Goal: Information Seeking & Learning: Learn about a topic

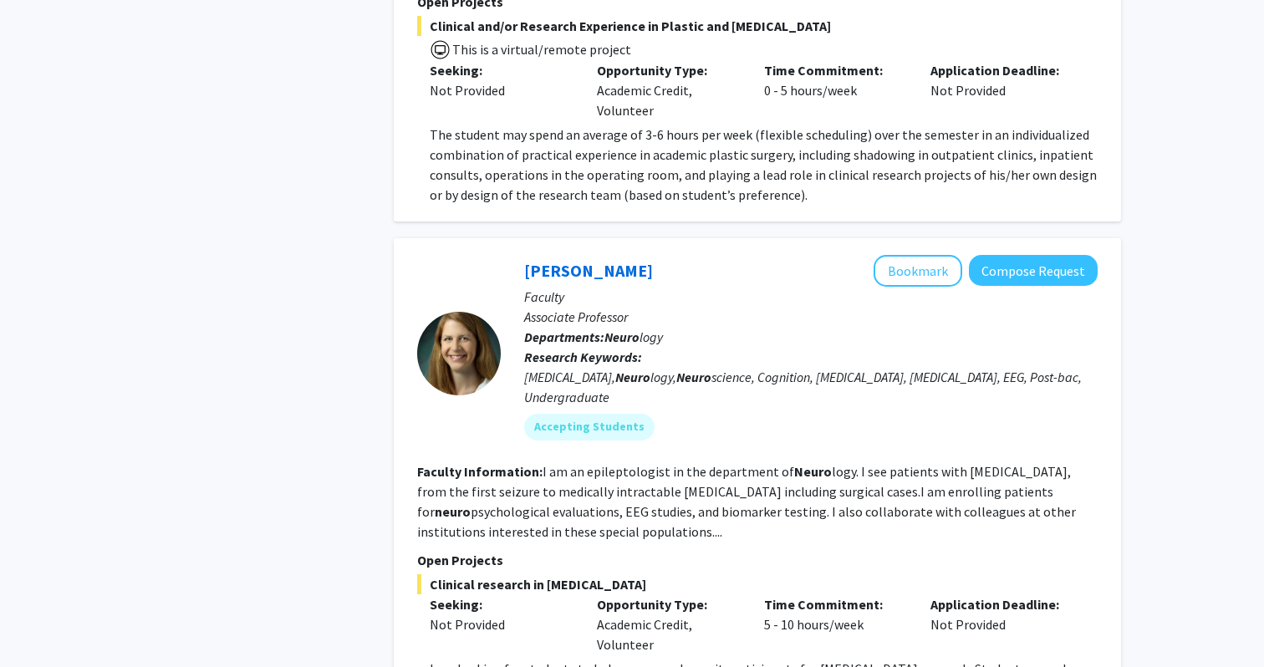
scroll to position [2848, 0]
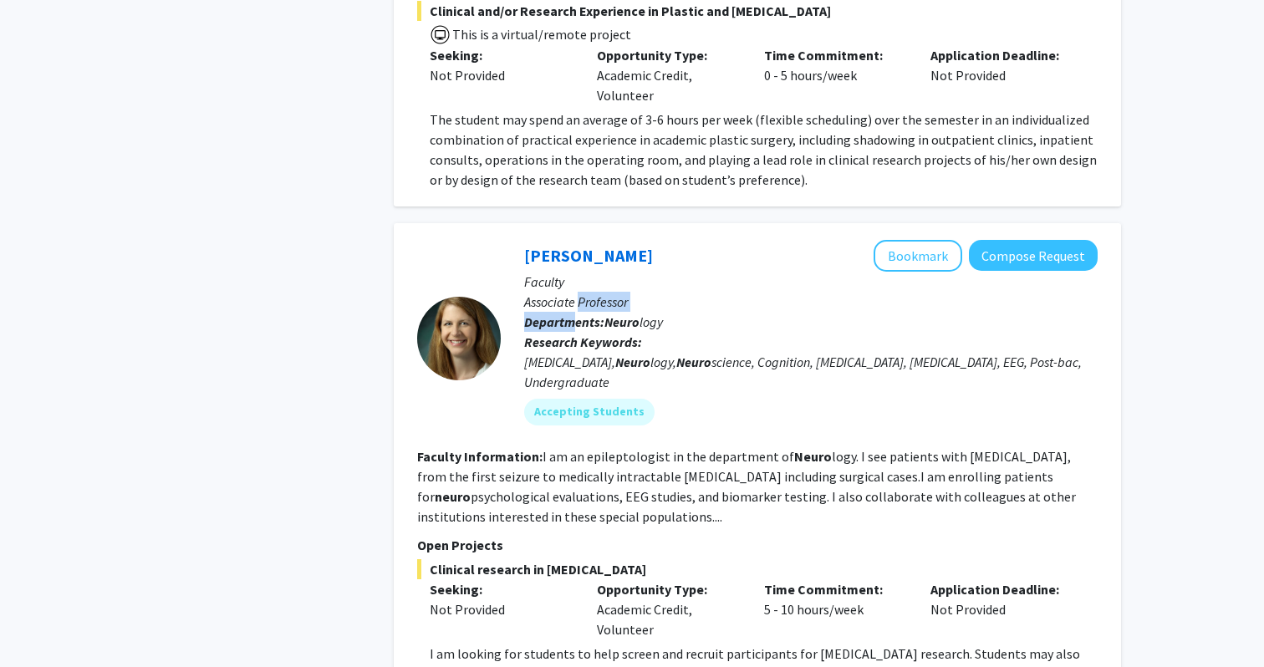
drag, startPoint x: 578, startPoint y: 179, endPoint x: 578, endPoint y: 207, distance: 28.4
click at [578, 240] on div "Emily Johnson Bookmark Compose Request Faculty Associate Professor Departments:…" at bounding box center [799, 339] width 597 height 198
click at [578, 314] on b "Departments:" at bounding box center [564, 322] width 80 height 17
drag, startPoint x: 516, startPoint y: 128, endPoint x: 641, endPoint y: 135, distance: 125.6
click at [641, 240] on div "Emily Johnson Bookmark Compose Request Faculty Associate Professor Departments:…" at bounding box center [799, 339] width 597 height 198
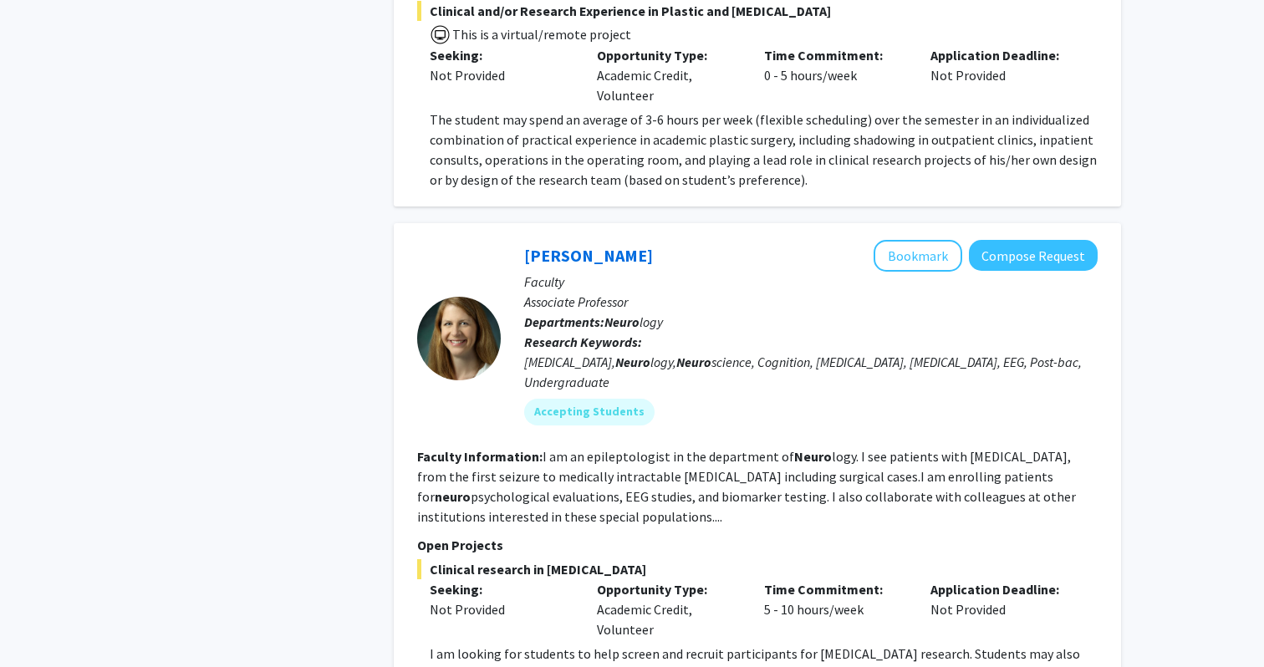
copy link "[PERSON_NAME]"
click at [676, 448] on fg-read-more "I am an epileptologist in the department of Neuro logy. I see patients with epi…" at bounding box center [746, 486] width 659 height 77
drag, startPoint x: 503, startPoint y: 122, endPoint x: 674, endPoint y: 122, distance: 170.6
click at [674, 240] on div "Emily Johnson Bookmark Compose Request Faculty Associate Professor Departments:…" at bounding box center [799, 339] width 597 height 198
click at [665, 240] on div "Emily Johnson Bookmark Compose Request" at bounding box center [811, 256] width 574 height 32
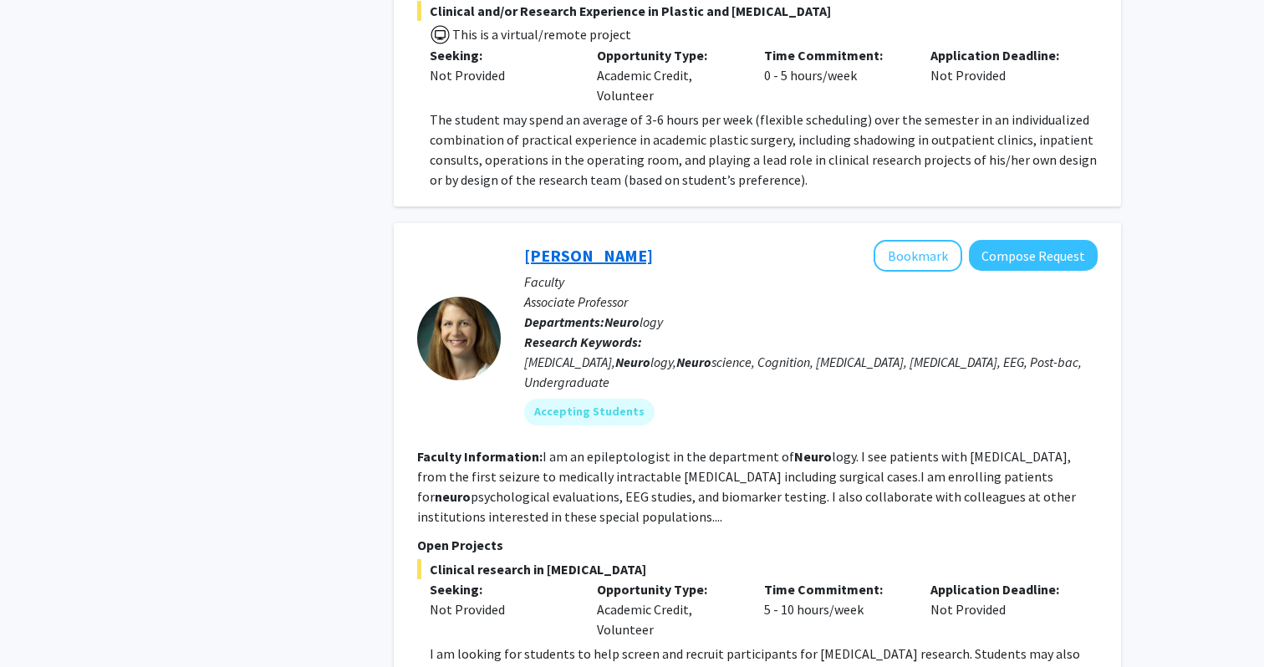
drag, startPoint x: 641, startPoint y: 126, endPoint x: 525, endPoint y: 125, distance: 115.4
click at [525, 240] on div "Emily Johnson Bookmark Compose Request" at bounding box center [811, 256] width 574 height 32
copy link "[PERSON_NAME]"
click at [665, 240] on div "Emily Johnson Bookmark Compose Request" at bounding box center [811, 256] width 574 height 32
drag, startPoint x: 585, startPoint y: 530, endPoint x: 846, endPoint y: 528, distance: 260.9
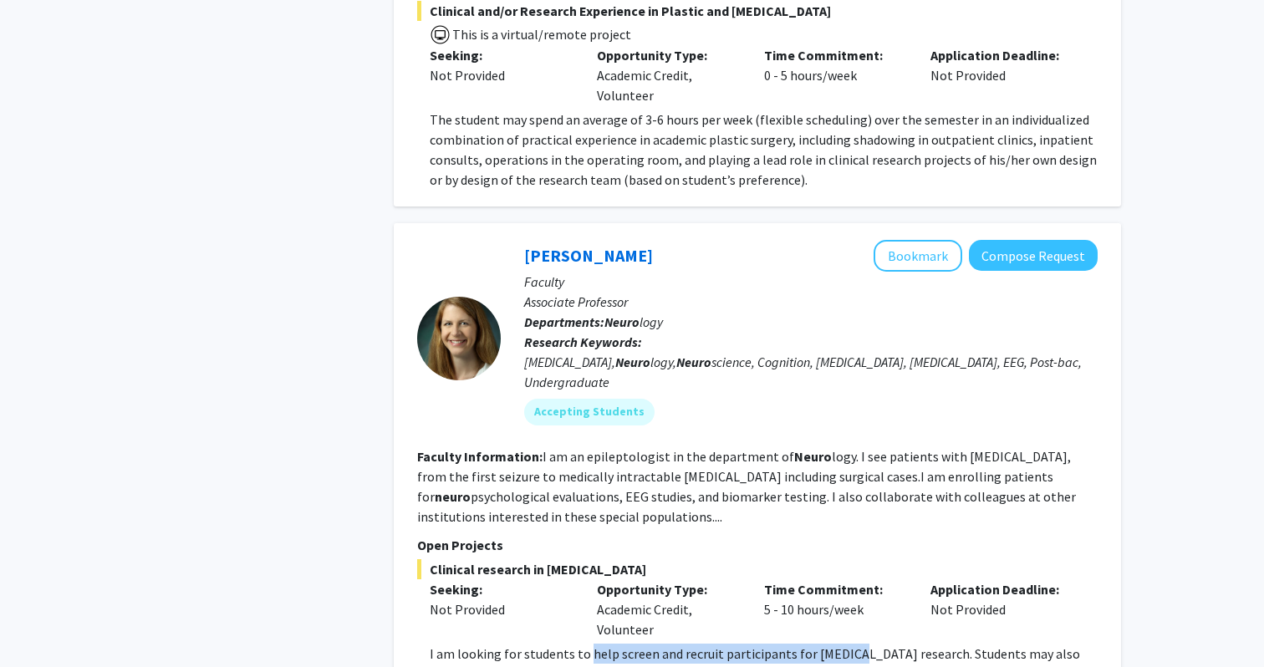
click at [846, 644] on p "I am looking for students to help screen and recruit participants for [MEDICAL_…" at bounding box center [764, 664] width 668 height 40
copy p "help screen and recruit participants for epileps"
click at [694, 559] on div "Clinical research in epilepsy Seeking: Not Provided Opportunity Type: Academic …" at bounding box center [757, 621] width 681 height 125
drag, startPoint x: 436, startPoint y: 535, endPoint x: 901, endPoint y: 531, distance: 464.9
click at [901, 644] on p "I am looking for students to help screen and recruit participants for [MEDICAL_…" at bounding box center [764, 664] width 668 height 40
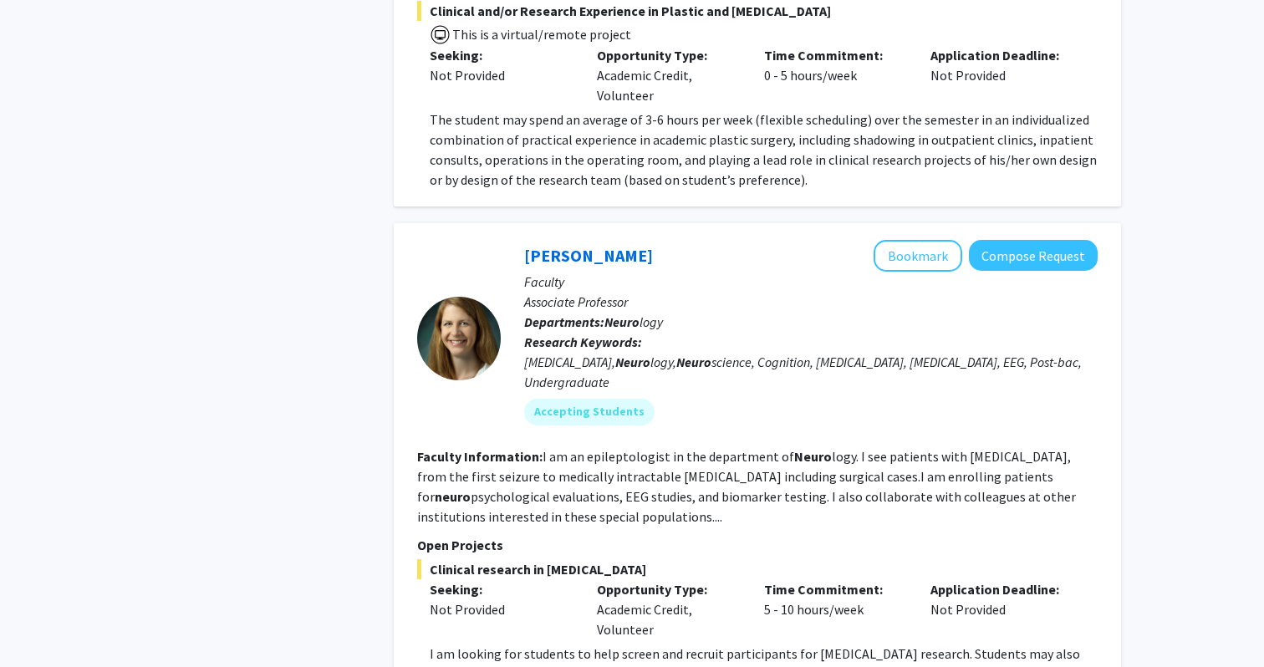
click at [807, 644] on p "I am looking for students to help screen and recruit participants for [MEDICAL_…" at bounding box center [764, 664] width 668 height 40
drag, startPoint x: 612, startPoint y: 533, endPoint x: 895, endPoint y: 527, distance: 282.7
click at [896, 644] on p "I am looking for students to help screen and recruit participants for [MEDICAL_…" at bounding box center [764, 664] width 668 height 40
copy p "screen and recruit participants for epilepsy researc"
click at [589, 314] on b "Departments:" at bounding box center [564, 322] width 80 height 17
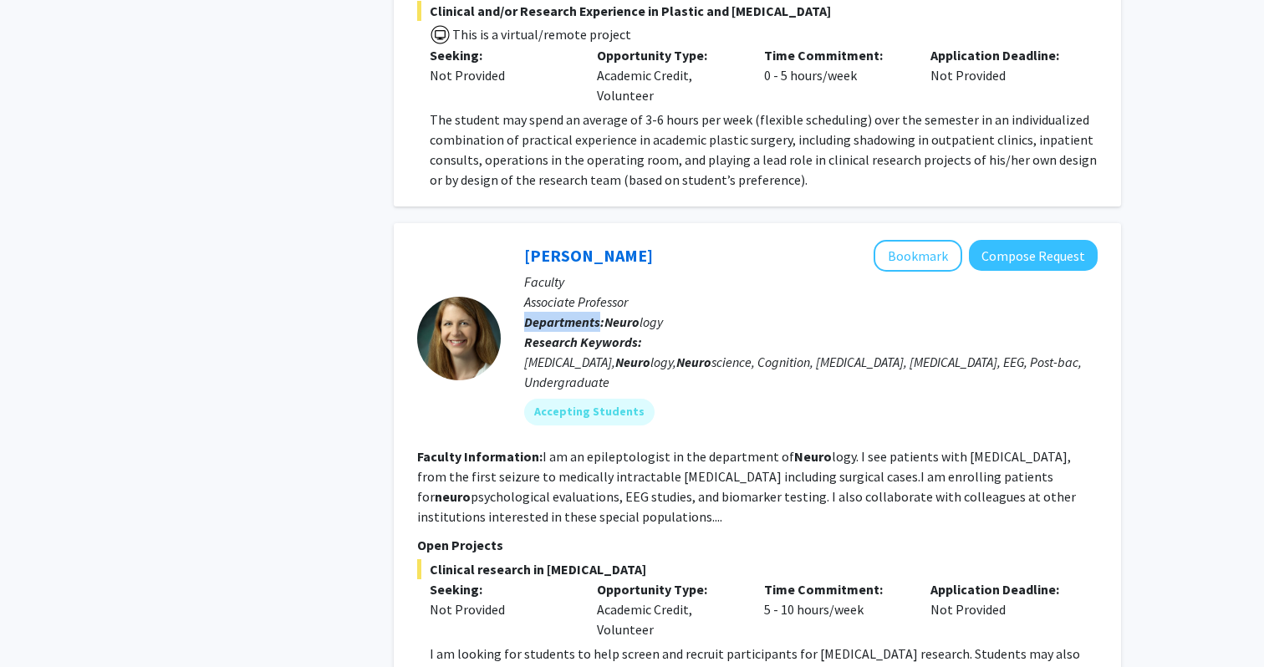
click at [589, 314] on b "Departments:" at bounding box center [564, 322] width 80 height 17
click at [582, 245] on link "[PERSON_NAME]" at bounding box center [588, 255] width 129 height 21
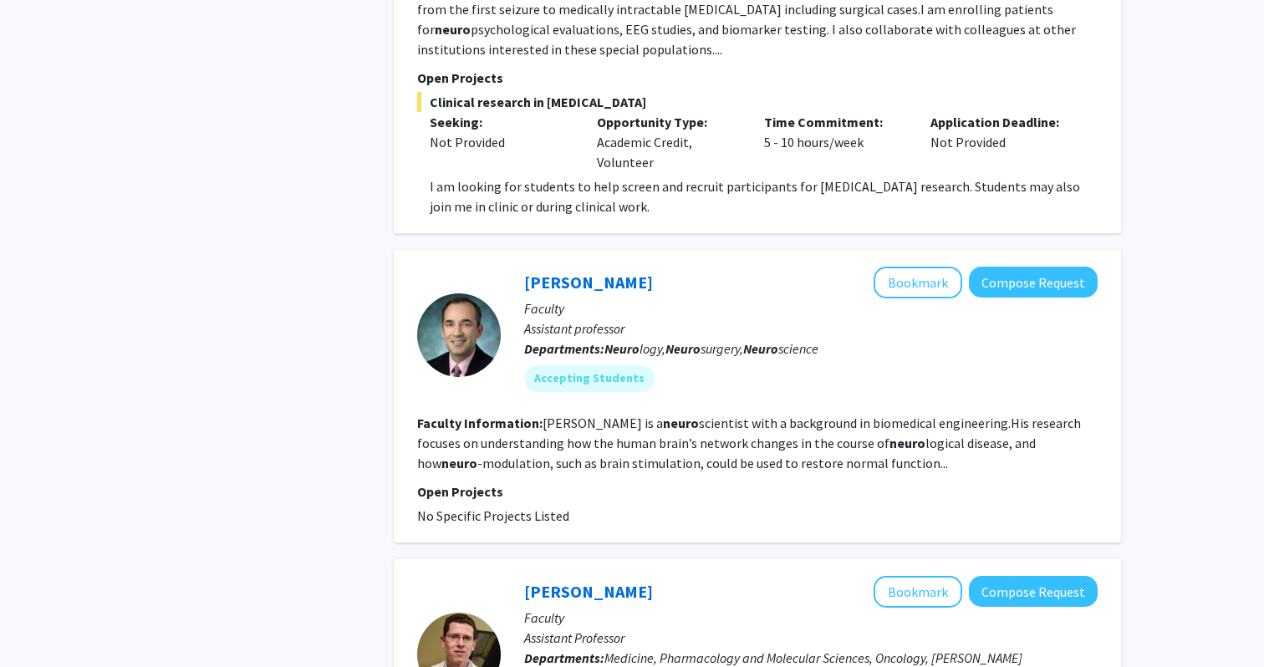
scroll to position [3258, 0]
